Goal: Task Accomplishment & Management: Complete application form

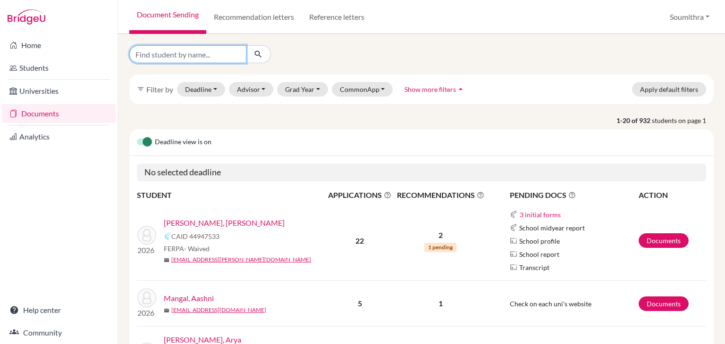
click at [179, 54] on input "Find student by name..." at bounding box center [187, 54] width 117 height 18
type input "aadya salwan"
click at [255, 53] on icon "submit" at bounding box center [257, 54] width 9 height 9
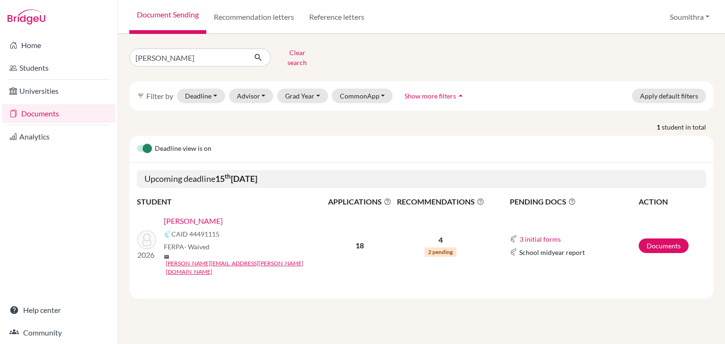
click at [203, 217] on link "[PERSON_NAME]" at bounding box center [193, 221] width 59 height 11
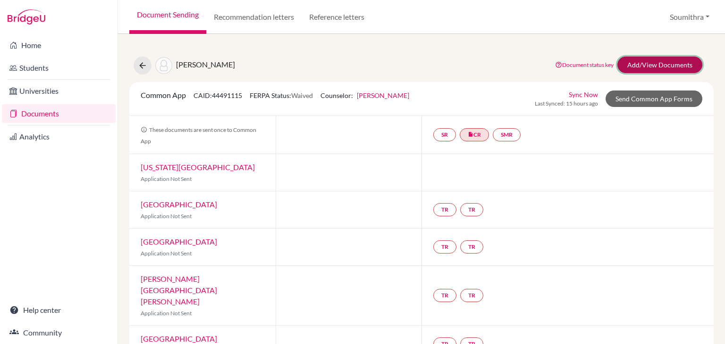
click at [645, 61] on link "Add/View Documents" at bounding box center [659, 65] width 85 height 17
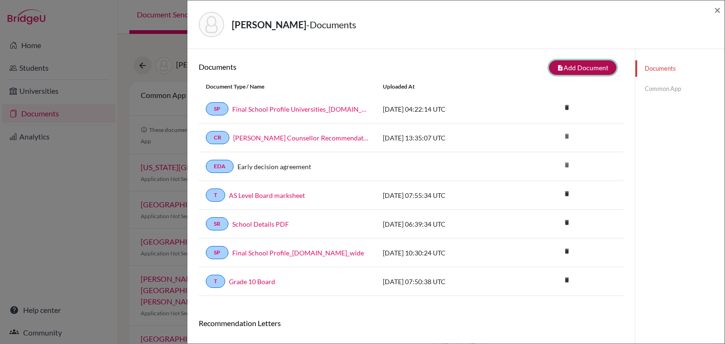
click at [593, 69] on button "note_add Add Document" at bounding box center [582, 67] width 67 height 15
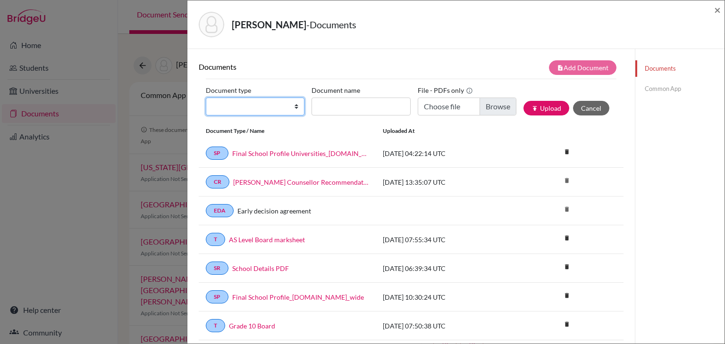
click at [240, 111] on select "Change explanation for Common App reports Counselor recommendation Internationa…" at bounding box center [255, 107] width 99 height 18
select select "2"
click at [206, 98] on select "Change explanation for Common App reports Counselor recommendation Internationa…" at bounding box center [255, 107] width 99 height 18
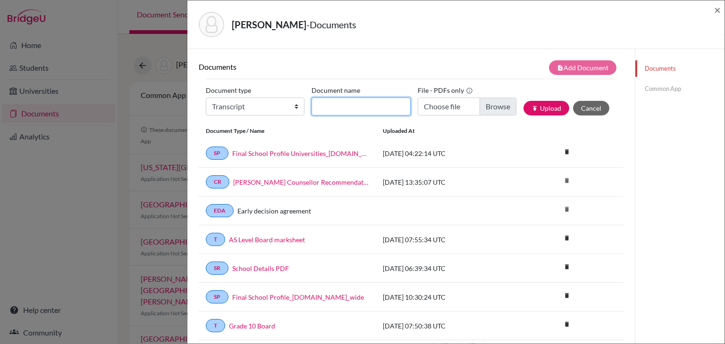
click at [343, 106] on input "Document name" at bounding box center [360, 107] width 99 height 18
type input "Initial Transcript"
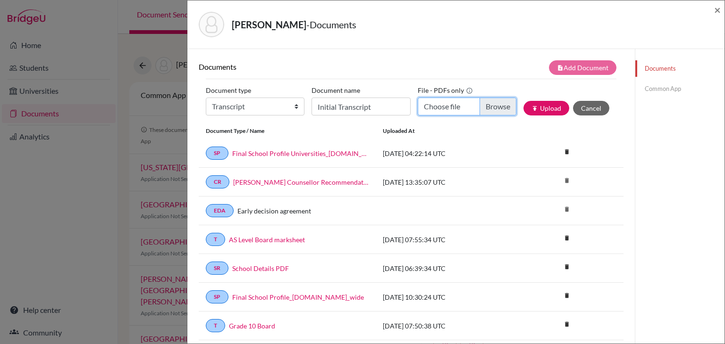
click at [449, 109] on input "Choose file" at bounding box center [467, 107] width 99 height 18
type input "C:\fakepath\[PERSON_NAME] [GEOGRAPHIC_DATA]pdf"
click at [555, 105] on button "publish Upload" at bounding box center [546, 108] width 46 height 15
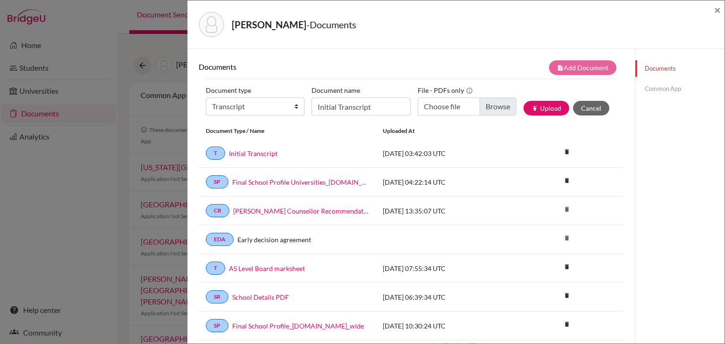
click at [669, 88] on link "Common App" at bounding box center [679, 89] width 89 height 17
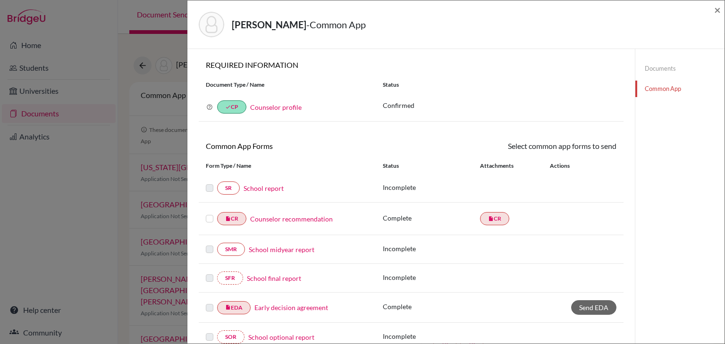
click at [252, 187] on link "School report" at bounding box center [263, 189] width 40 height 10
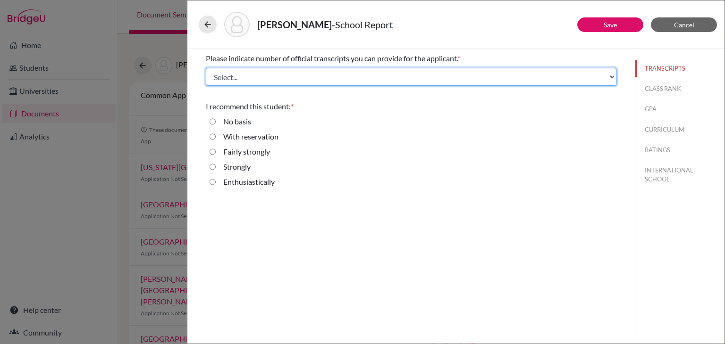
click at [233, 79] on select "Select... 1 2 3 4" at bounding box center [411, 77] width 410 height 18
select select "3"
click at [206, 68] on select "Select... 1 2 3 4" at bounding box center [411, 77] width 410 height 18
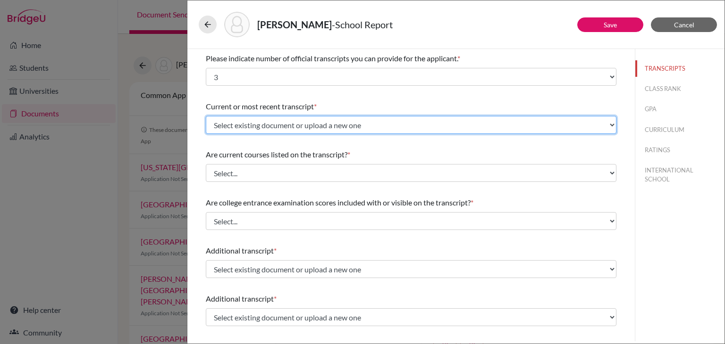
click at [254, 123] on select "Select existing document or upload a new one AS Level Board marksheet Initial T…" at bounding box center [411, 125] width 410 height 18
select select "687140"
click at [206, 116] on select "Select existing document or upload a new one AS Level Board marksheet Initial T…" at bounding box center [411, 125] width 410 height 18
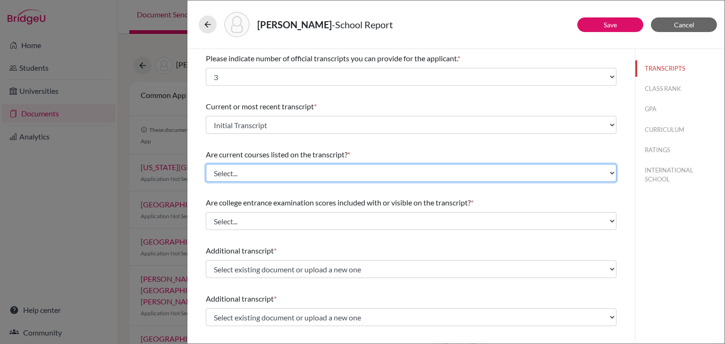
click at [259, 173] on select "Select... Yes No" at bounding box center [411, 173] width 410 height 18
select select "0"
click at [206, 164] on select "Select... Yes No" at bounding box center [411, 173] width 410 height 18
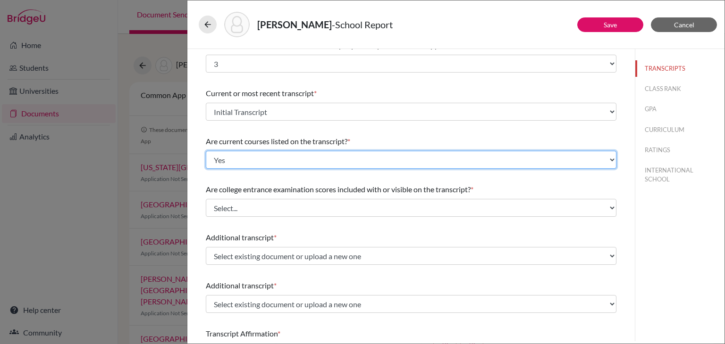
scroll to position [14, 0]
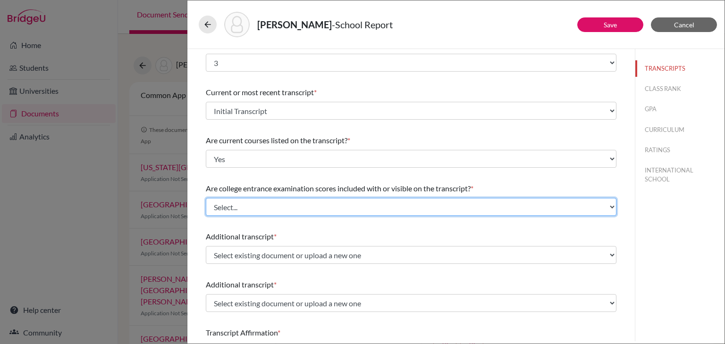
click at [248, 201] on select "Select... Yes No" at bounding box center [411, 207] width 410 height 18
select select "1"
click at [206, 198] on select "Select... Yes No" at bounding box center [411, 207] width 410 height 18
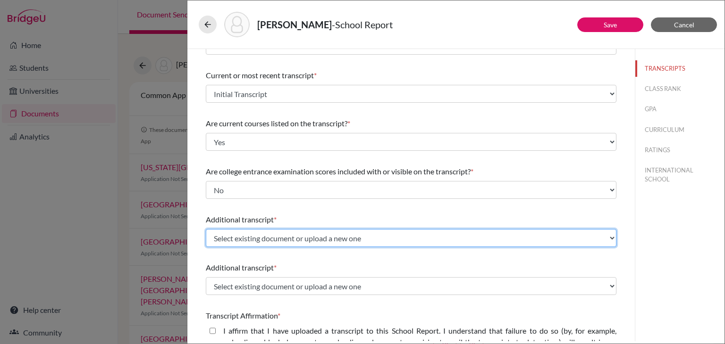
click at [235, 239] on select "Select existing document or upload a new one AS Level Board marksheet Initial T…" at bounding box center [411, 238] width 410 height 18
select select "665971"
click at [206, 229] on select "Select existing document or upload a new one AS Level Board marksheet Initial T…" at bounding box center [411, 238] width 410 height 18
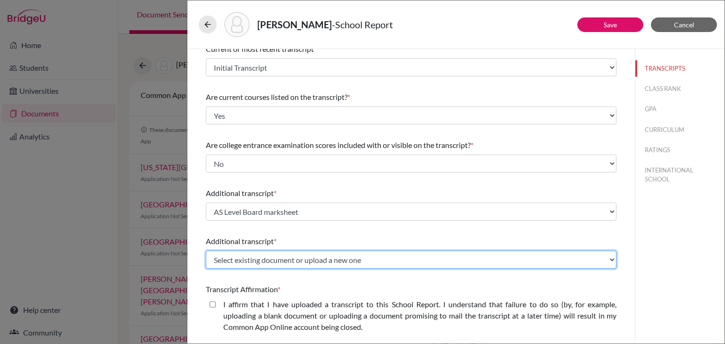
click at [237, 260] on select "Select existing document or upload a new one AS Level Board marksheet Initial T…" at bounding box center [411, 260] width 410 height 18
select select "655467"
click at [206, 251] on select "Select existing document or upload a new one AS Level Board marksheet Initial T…" at bounding box center [411, 260] width 410 height 18
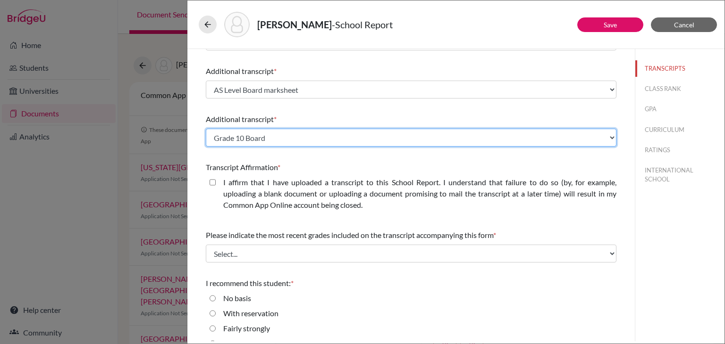
scroll to position [210, 0]
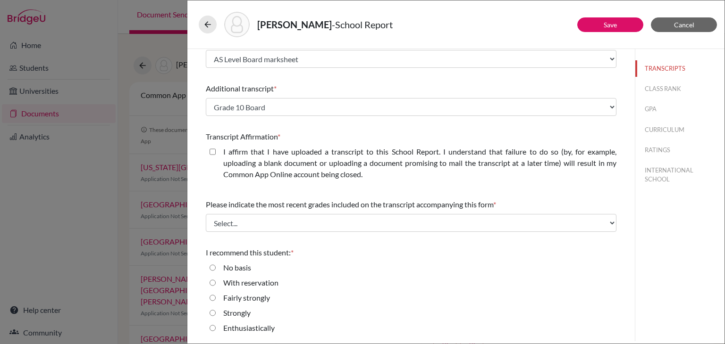
click at [212, 151] on closed\ "I affirm that I have uploaded a transcript to this School Report. I understand …" at bounding box center [212, 151] width 6 height 11
checkbox closed\ "true"
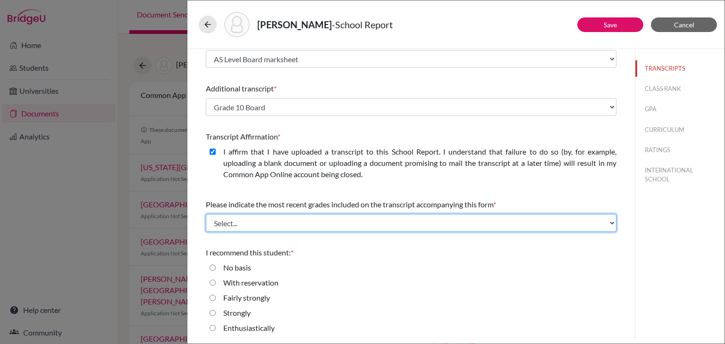
click at [266, 225] on select "Select... Final junior year grades 1st Quarter senior year grades 2nd Quarter/1…" at bounding box center [411, 223] width 410 height 18
select select "1"
click at [206, 214] on select "Select... Final junior year grades 1st Quarter senior year grades 2nd Quarter/1…" at bounding box center [411, 223] width 410 height 18
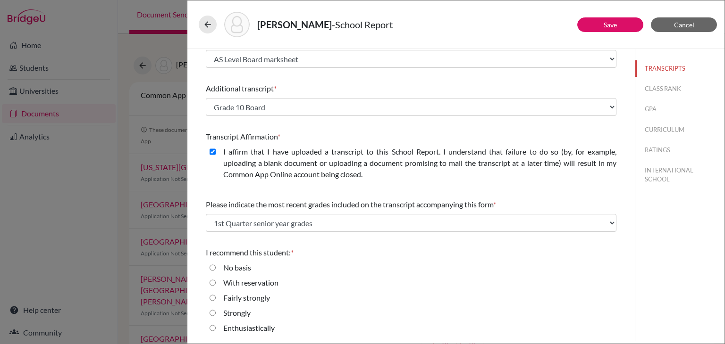
click at [212, 329] on input "Enthusiastically" at bounding box center [212, 328] width 6 height 11
radio input "true"
click at [681, 84] on button "CLASS RANK" at bounding box center [679, 89] width 89 height 17
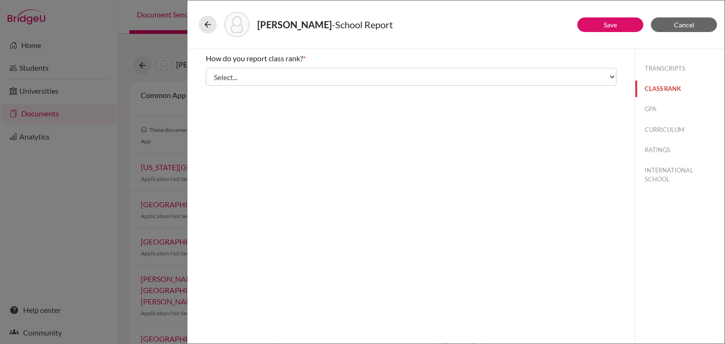
scroll to position [0, 0]
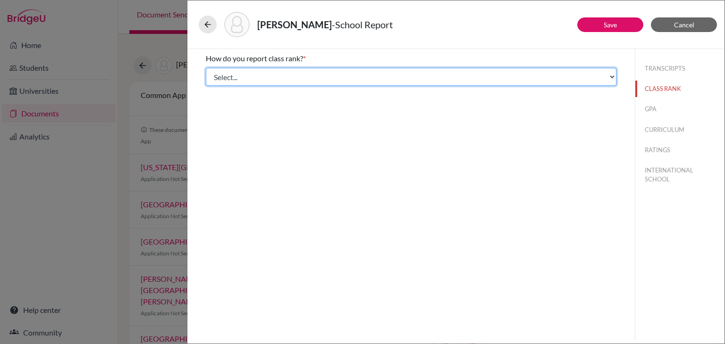
click at [394, 74] on select "Select... Exact Decile Quintile Quartile None" at bounding box center [411, 77] width 410 height 18
select select "5"
click at [206, 68] on select "Select... Exact Decile Quintile Quartile None" at bounding box center [411, 77] width 410 height 18
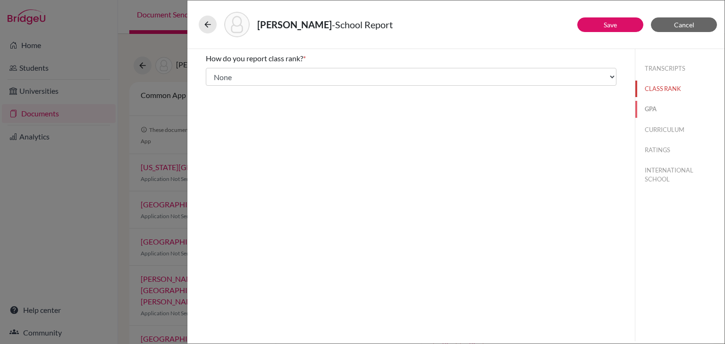
click at [656, 106] on button "GPA" at bounding box center [679, 109] width 89 height 17
click at [216, 88] on div "No" at bounding box center [224, 90] width 17 height 15
click at [214, 88] on input "No" at bounding box center [212, 88] width 6 height 11
radio input "true"
click at [683, 129] on button "CURRICULUM" at bounding box center [679, 130] width 89 height 17
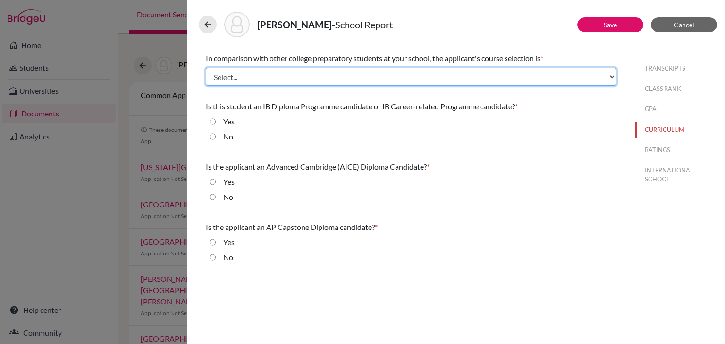
click at [283, 75] on select "Select... Less than demanding Average [PERSON_NAME] Very demanding Most demandi…" at bounding box center [411, 77] width 410 height 18
select select "4"
click at [206, 68] on select "Select... Less than demanding Average [PERSON_NAME] Very demanding Most demandi…" at bounding box center [411, 77] width 410 height 18
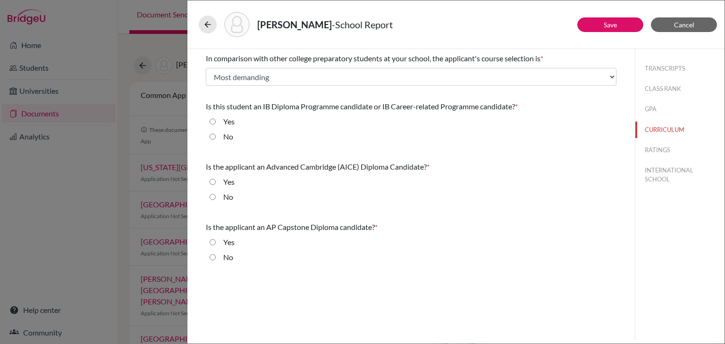
click at [216, 135] on div "No" at bounding box center [224, 138] width 17 height 15
click at [212, 137] on input "No" at bounding box center [212, 136] width 6 height 11
radio input "true"
click at [214, 197] on input "No" at bounding box center [212, 197] width 6 height 11
radio input "true"
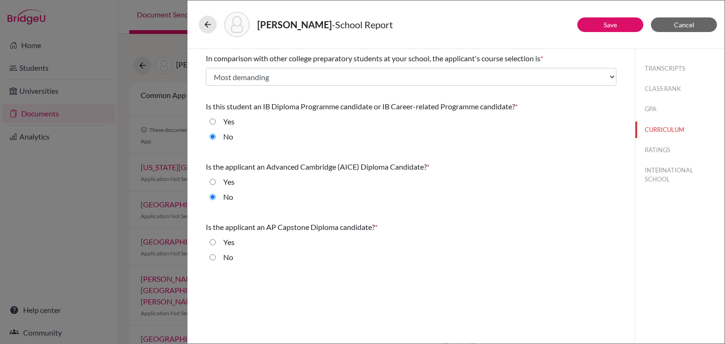
click at [212, 259] on input "No" at bounding box center [212, 257] width 6 height 11
radio input "true"
click at [629, 20] on button "Save" at bounding box center [610, 24] width 66 height 15
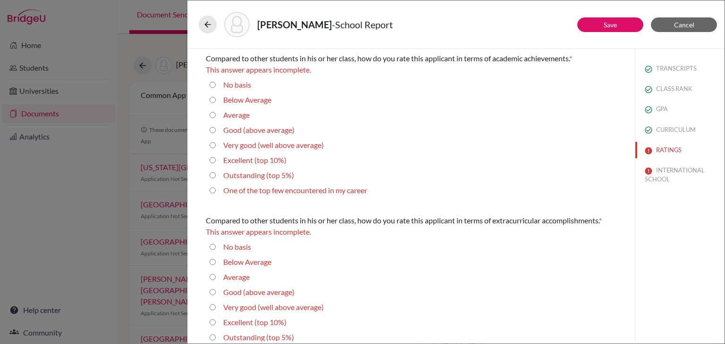
click at [210, 176] on 5\%\) "Outstanding (top 5%)" at bounding box center [212, 175] width 6 height 11
radio 5\%\) "true"
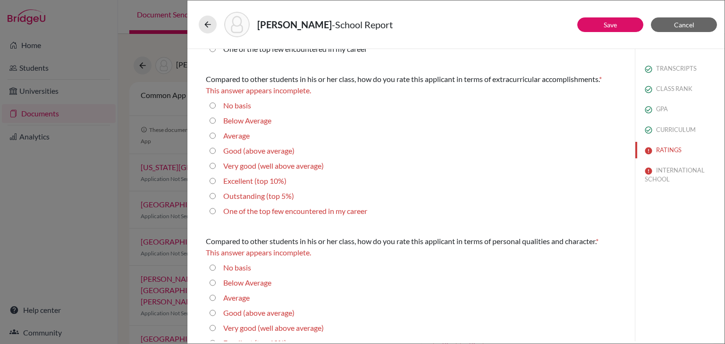
scroll to position [135, 0]
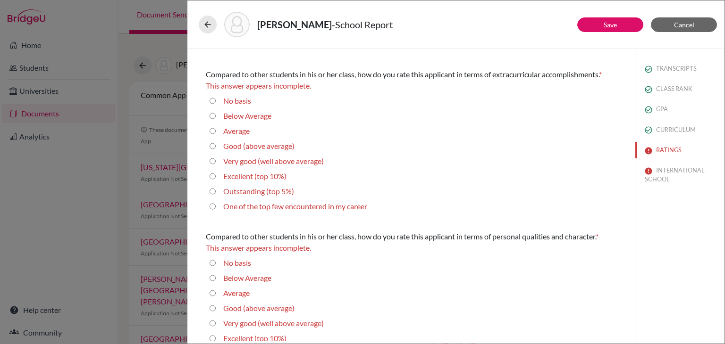
click at [216, 191] on div "Outstanding (top 5%)" at bounding box center [255, 193] width 78 height 15
click at [213, 191] on 5\%\) "Outstanding (top 5%)" at bounding box center [212, 191] width 6 height 11
radio 5\%\) "true"
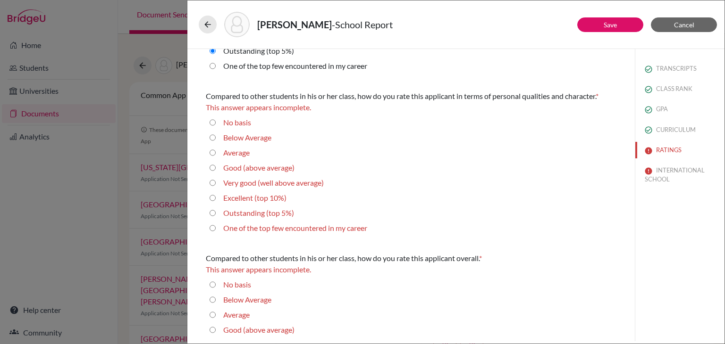
scroll to position [266, 0]
click at [215, 212] on 5\%\) "Outstanding (top 5%)" at bounding box center [212, 211] width 6 height 11
radio 5\%\) "true"
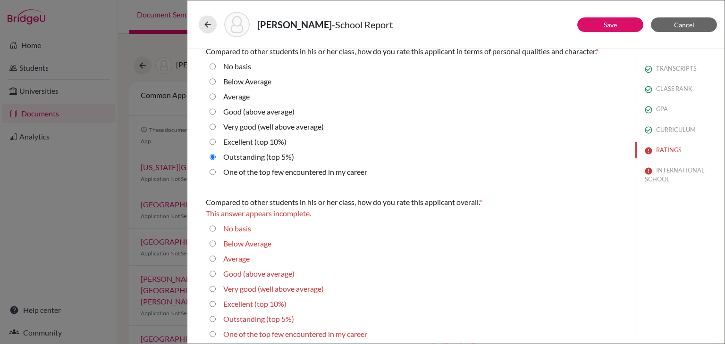
scroll to position [315, 0]
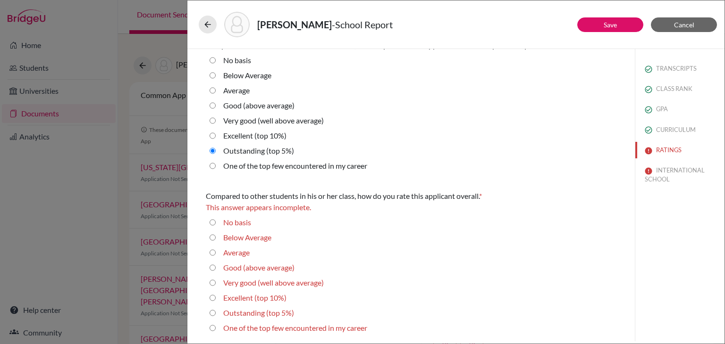
click at [215, 313] on 5\%\) "Outstanding (top 5%)" at bounding box center [212, 313] width 6 height 11
radio 5\%\) "true"
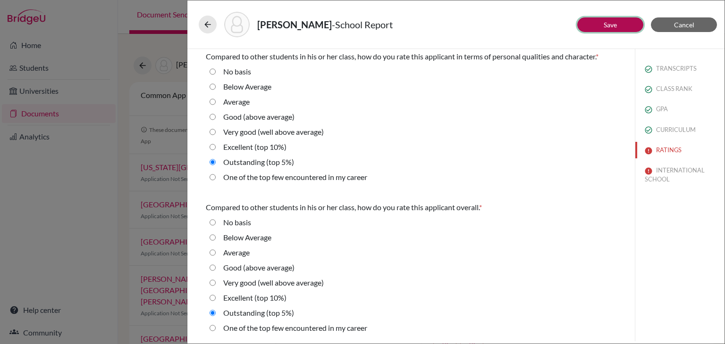
click at [618, 21] on button "Save" at bounding box center [610, 24] width 66 height 15
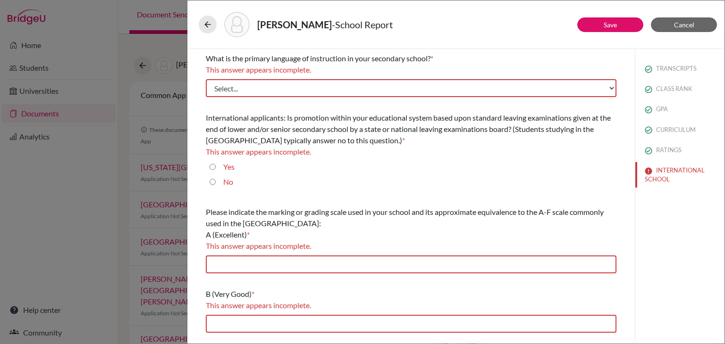
scroll to position [0, 0]
click at [333, 91] on select "Select... Albanian Arabic Armenian Assamese Azerbaijani Belarusian Bengali Bulg…" at bounding box center [411, 88] width 410 height 18
select select "14"
click at [206, 79] on select "Select... Albanian Arabic Armenian Assamese Azerbaijani Belarusian Bengali Bulg…" at bounding box center [411, 88] width 410 height 18
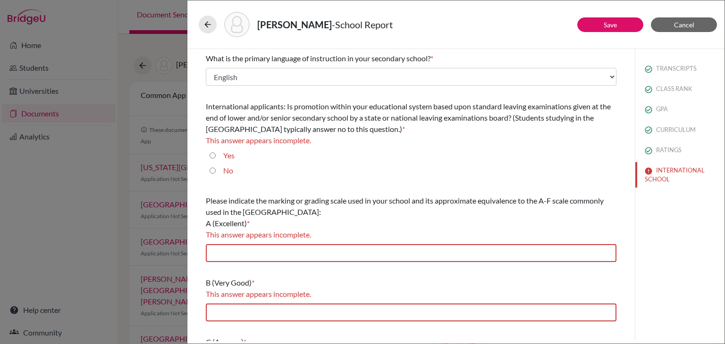
click at [212, 157] on input "Yes" at bounding box center [212, 155] width 6 height 11
radio input "true"
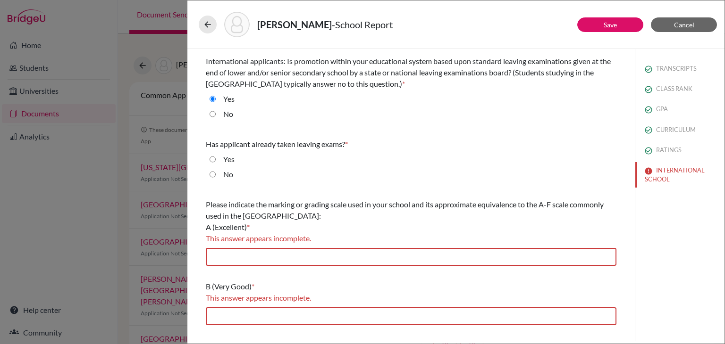
scroll to position [46, 0]
click at [213, 175] on input "No" at bounding box center [212, 173] width 6 height 11
radio input "true"
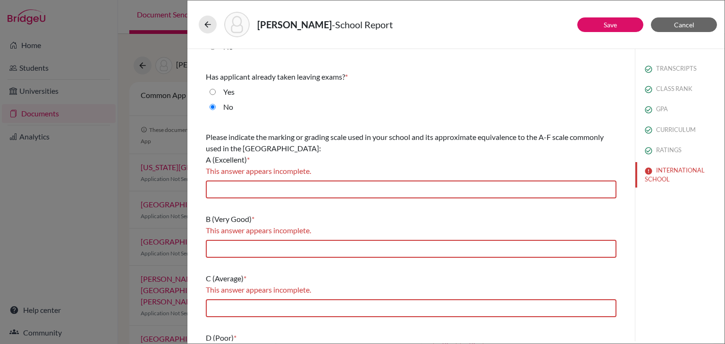
scroll to position [118, 0]
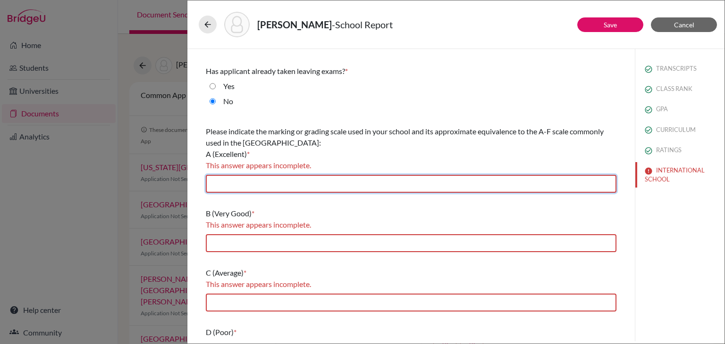
click at [279, 179] on input "text" at bounding box center [411, 184] width 410 height 18
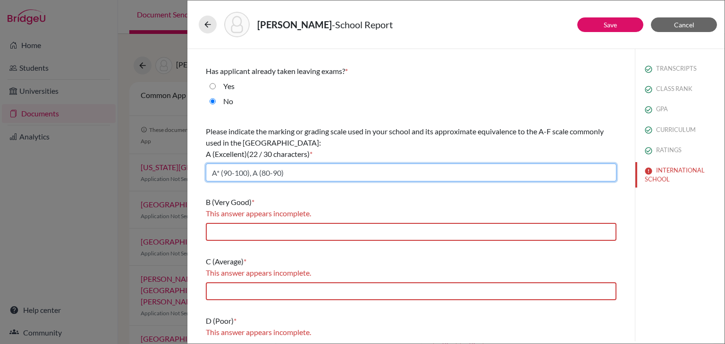
type input "A* (90-100), A (80-90)"
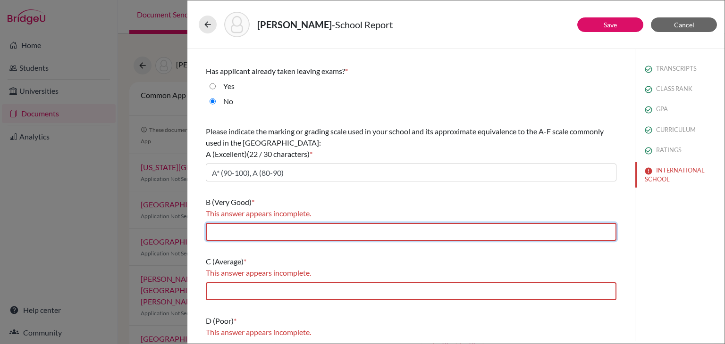
click at [266, 230] on input "text" at bounding box center [411, 232] width 410 height 18
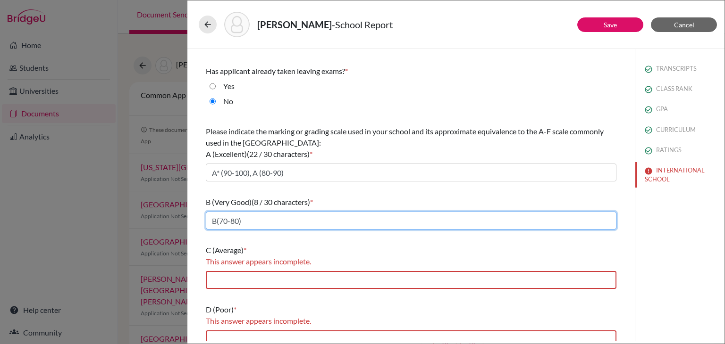
type input "B(70-80)"
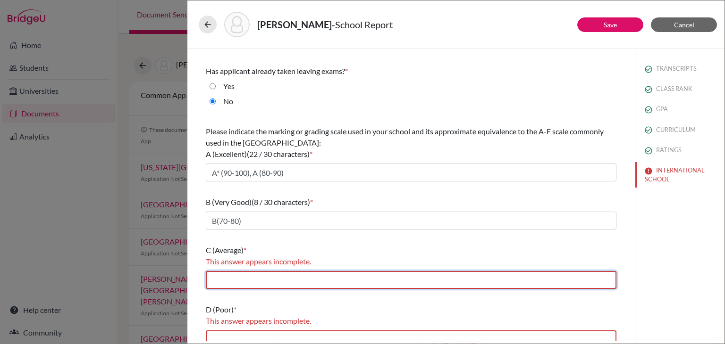
click at [270, 279] on input "text" at bounding box center [411, 280] width 410 height 18
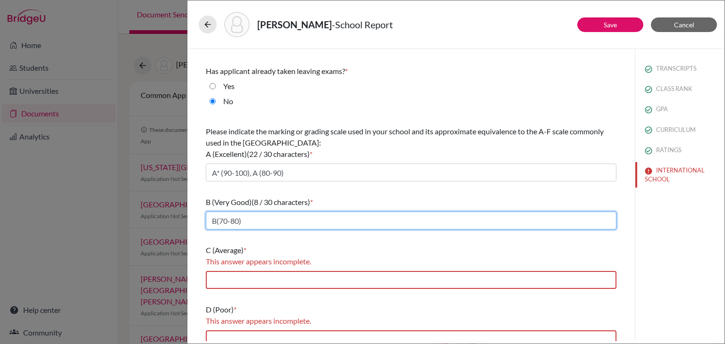
click at [252, 221] on input "B(70-80)" at bounding box center [411, 221] width 410 height 18
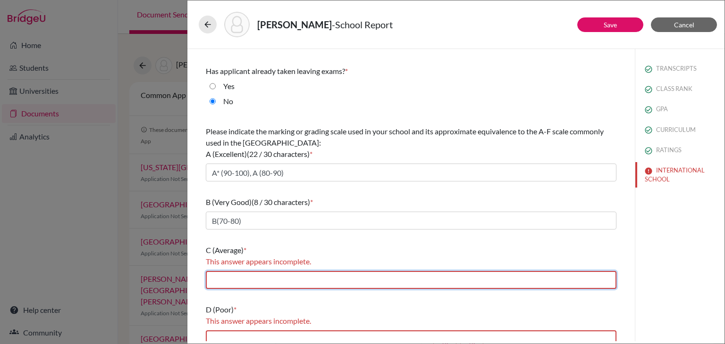
click at [252, 281] on input "text" at bounding box center [411, 280] width 410 height 18
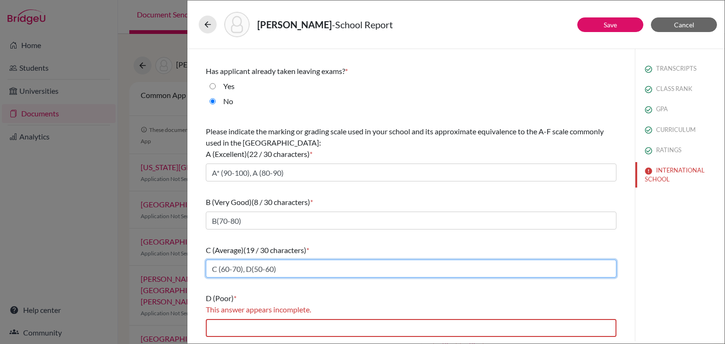
scroll to position [177, 0]
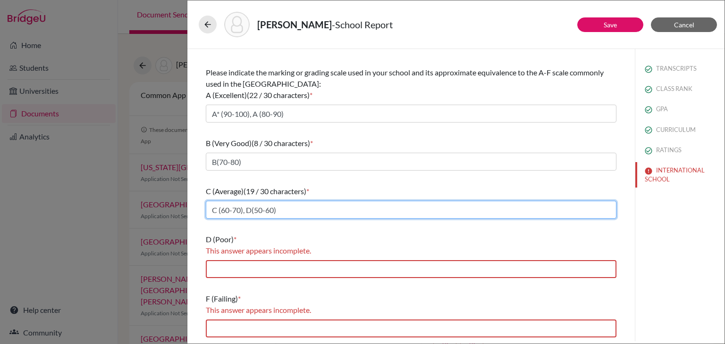
type input "C (60-70), D(50-60)"
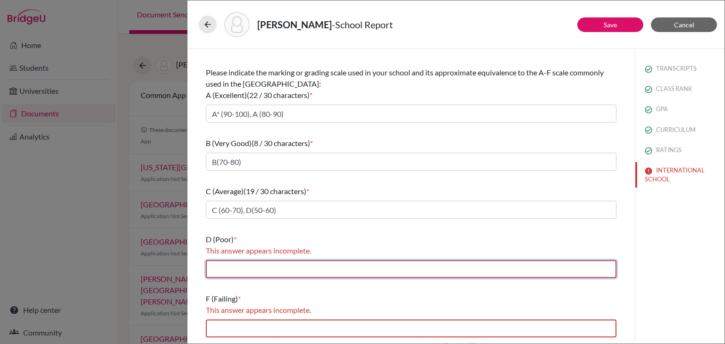
click at [239, 269] on input "text" at bounding box center [411, 269] width 410 height 18
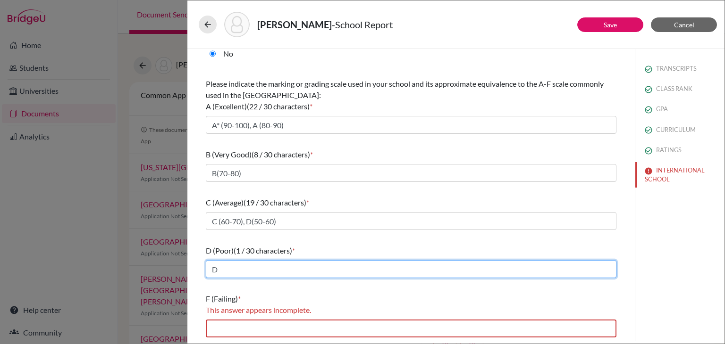
type input "D("
drag, startPoint x: 235, startPoint y: 269, endPoint x: 207, endPoint y: 270, distance: 28.8
click at [207, 270] on input "D(" at bounding box center [411, 269] width 410 height 18
type input "E(40-50)"
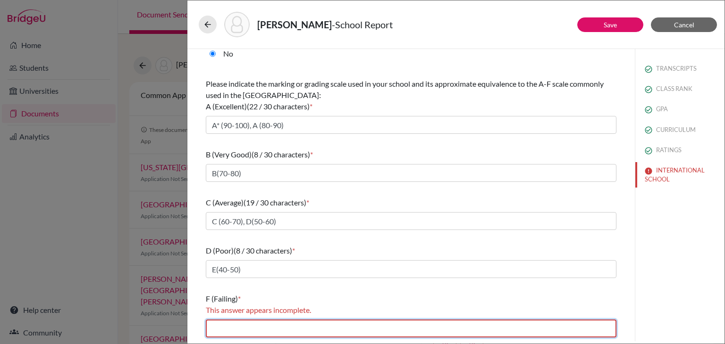
click at [217, 326] on input "text" at bounding box center [411, 329] width 410 height 18
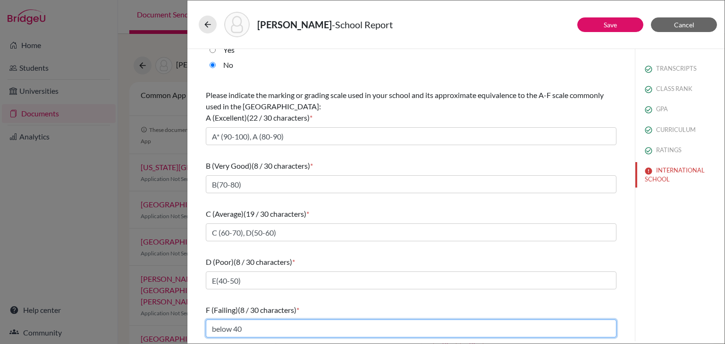
scroll to position [140, 0]
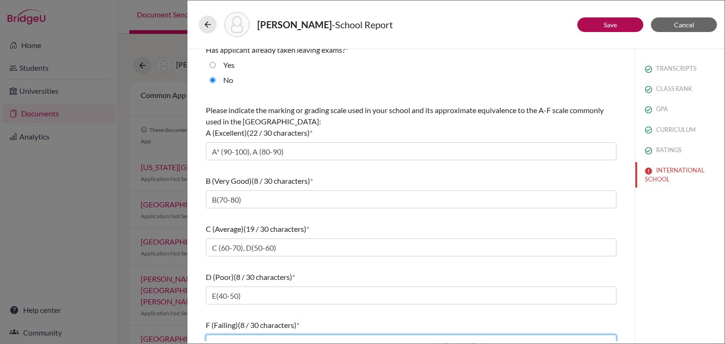
type input "below 40"
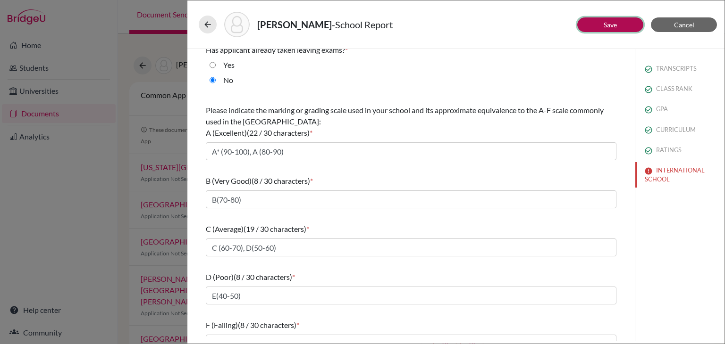
click at [611, 23] on link "Save" at bounding box center [609, 25] width 13 height 8
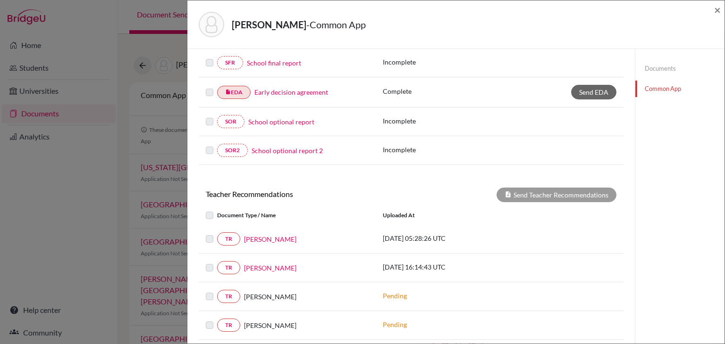
scroll to position [272, 0]
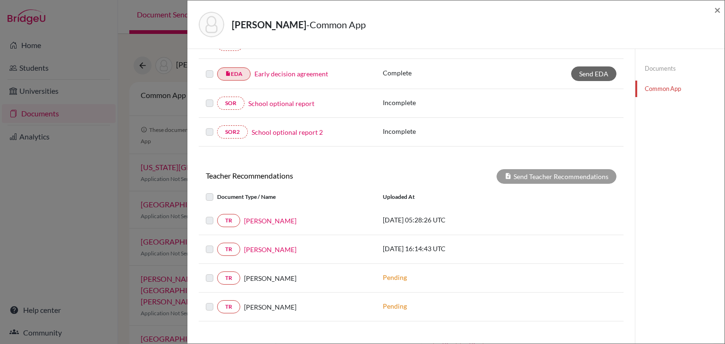
click at [217, 215] on label at bounding box center [217, 215] width 0 height 0
click at [217, 192] on label at bounding box center [217, 192] width 0 height 0
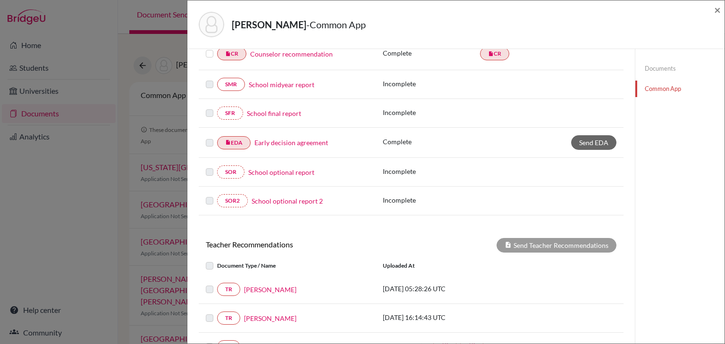
scroll to position [234, 0]
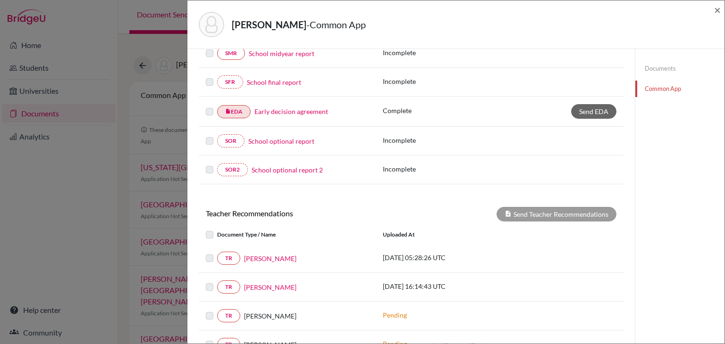
click at [217, 229] on label at bounding box center [217, 229] width 0 height 0
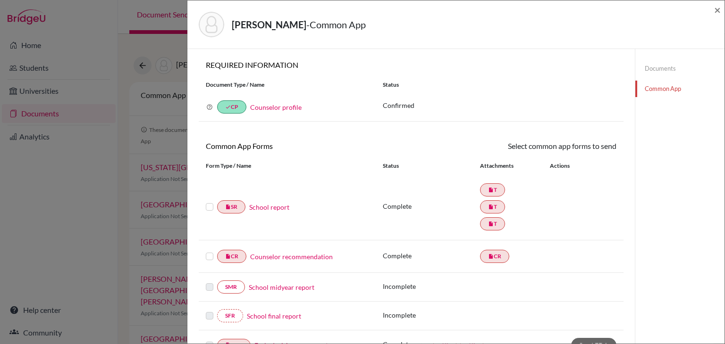
scroll to position [1, 0]
